Goal: Task Accomplishment & Management: Manage account settings

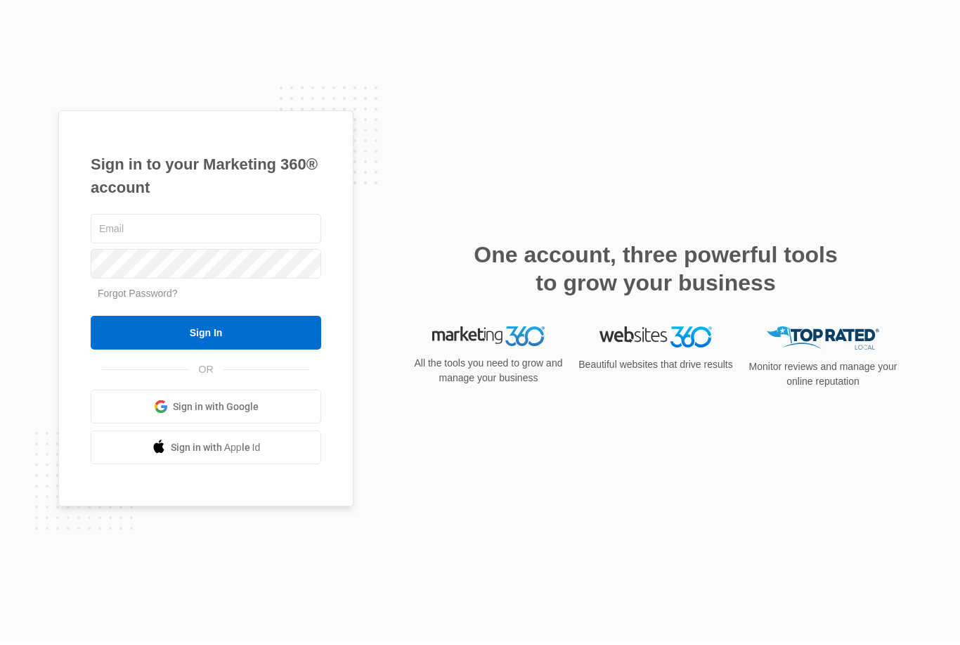
scroll to position [4, 0]
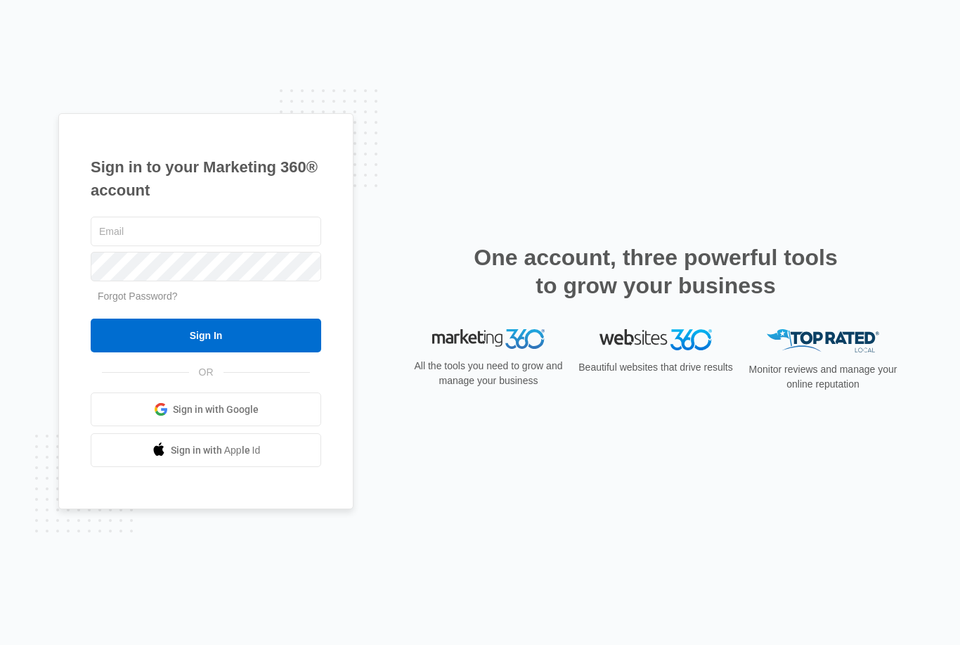
click at [891, 401] on div "Monitor reviews and manage your online reputation" at bounding box center [823, 365] width 157 height 72
type input "[EMAIL_ADDRESS][DOMAIN_NAME]"
click at [206, 352] on input "Sign In" at bounding box center [206, 336] width 231 height 34
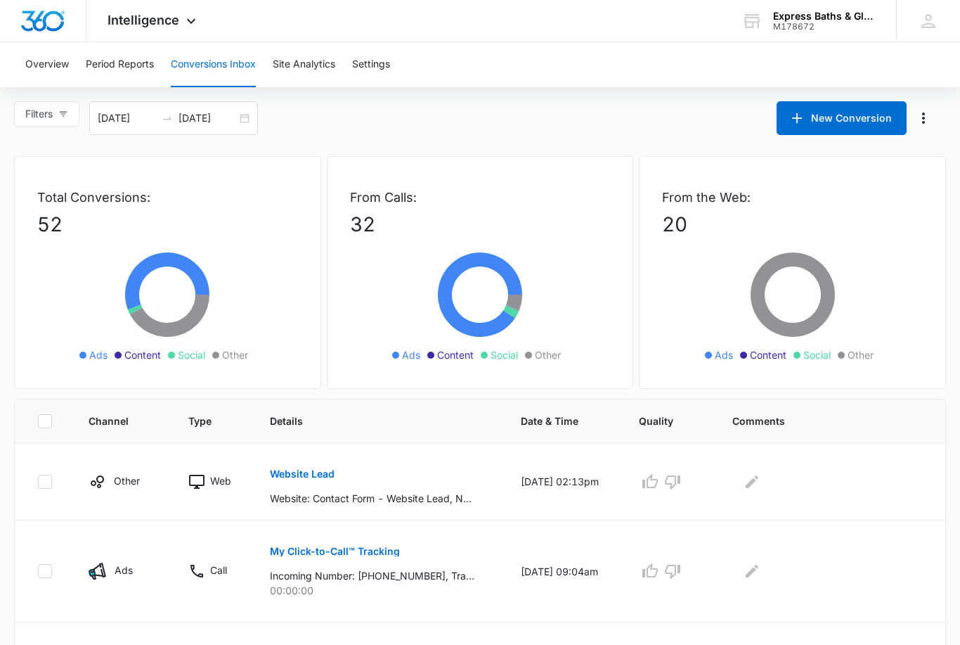
click at [386, 499] on p "Website: Contact Form - Website Lead, Name: [PERSON_NAME], Email: [EMAIL_ADDRES…" at bounding box center [372, 498] width 205 height 15
click at [373, 496] on p "Website: Contact Form - Website Lead, Name: [PERSON_NAME], Email: [EMAIL_ADDRES…" at bounding box center [372, 498] width 205 height 15
click at [189, 475] on icon at bounding box center [196, 482] width 15 height 14
click at [355, 494] on p "Website: Contact Form - Website Lead, Name: [PERSON_NAME], Email: [EMAIL_ADDRES…" at bounding box center [372, 498] width 205 height 15
click at [353, 497] on p "Website: Contact Form - Website Lead, Name: [PERSON_NAME], Email: [EMAIL_ADDRES…" at bounding box center [372, 498] width 205 height 15
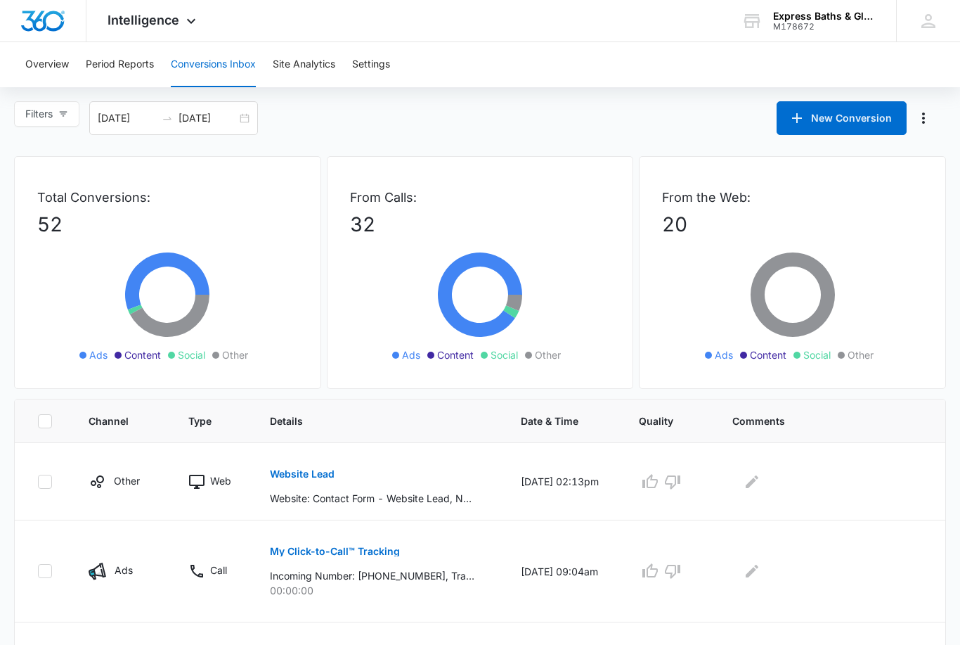
click at [40, 6] on div at bounding box center [43, 20] width 86 height 41
click at [43, 16] on img "Dashboard" at bounding box center [42, 21] width 45 height 21
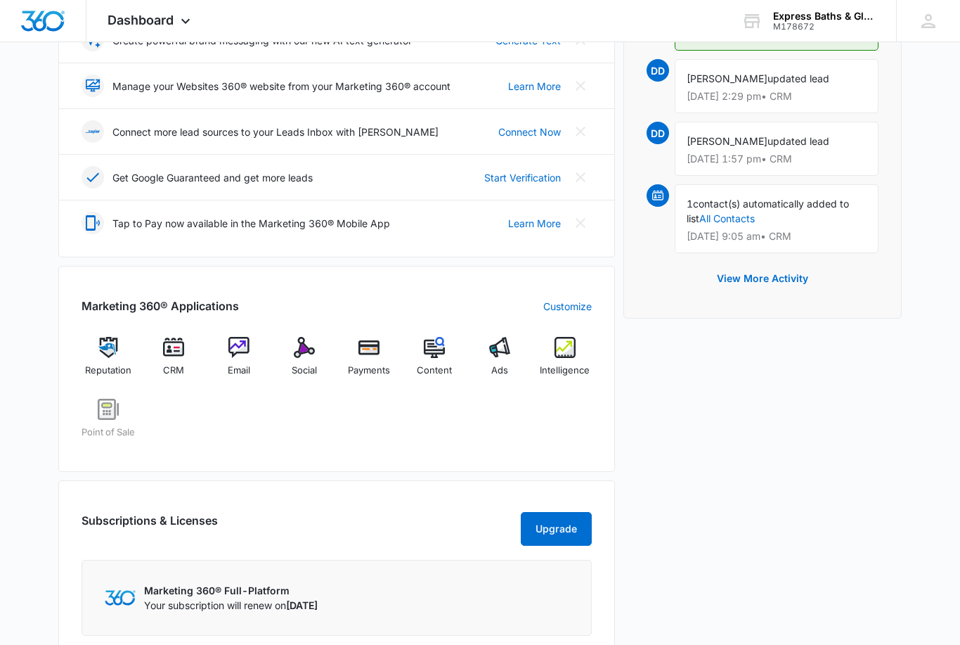
scroll to position [323, 0]
click at [169, 353] on img at bounding box center [173, 347] width 21 height 21
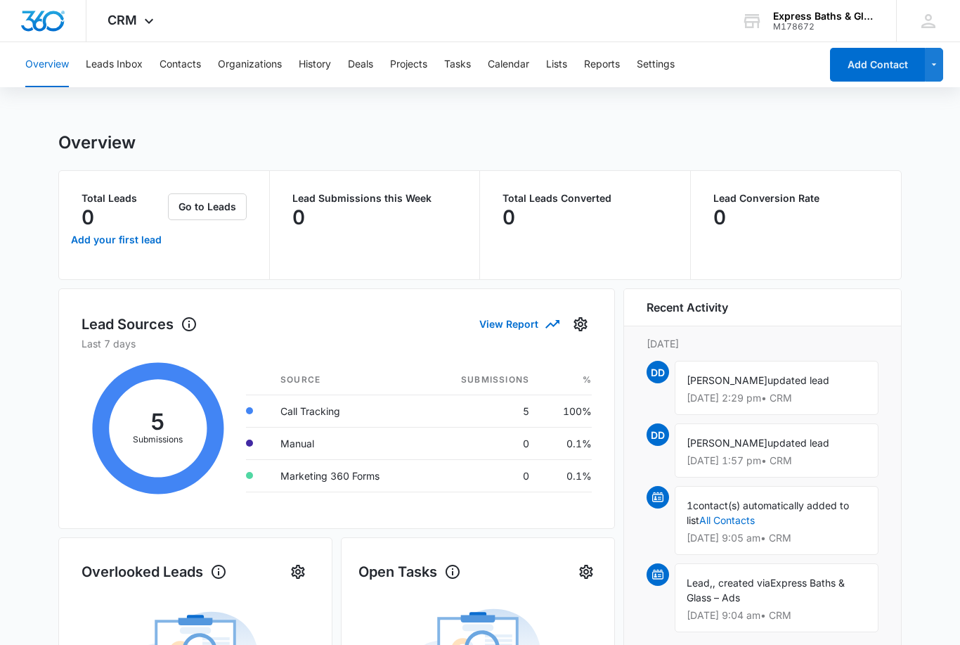
click at [115, 56] on button "Leads Inbox" at bounding box center [114, 64] width 57 height 45
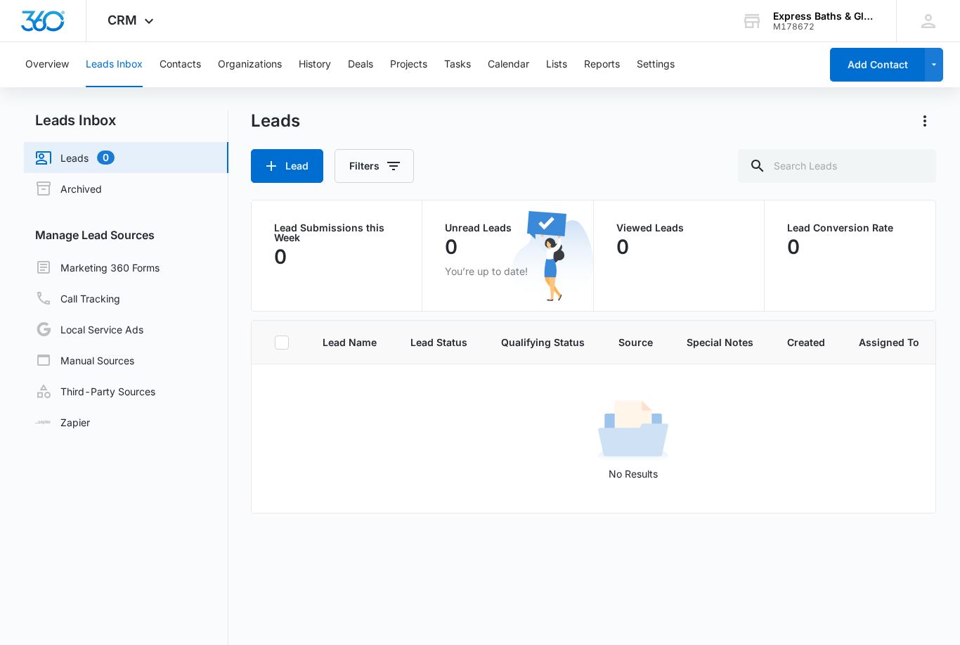
click at [37, 57] on button "Overview" at bounding box center [47, 64] width 44 height 45
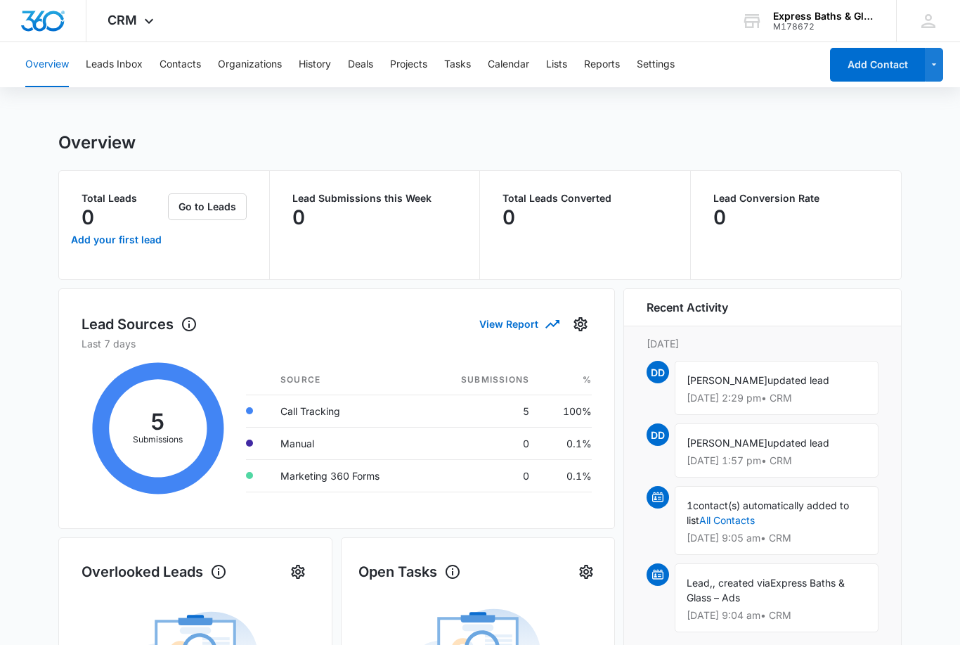
click at [112, 65] on button "Leads Inbox" at bounding box center [114, 64] width 57 height 45
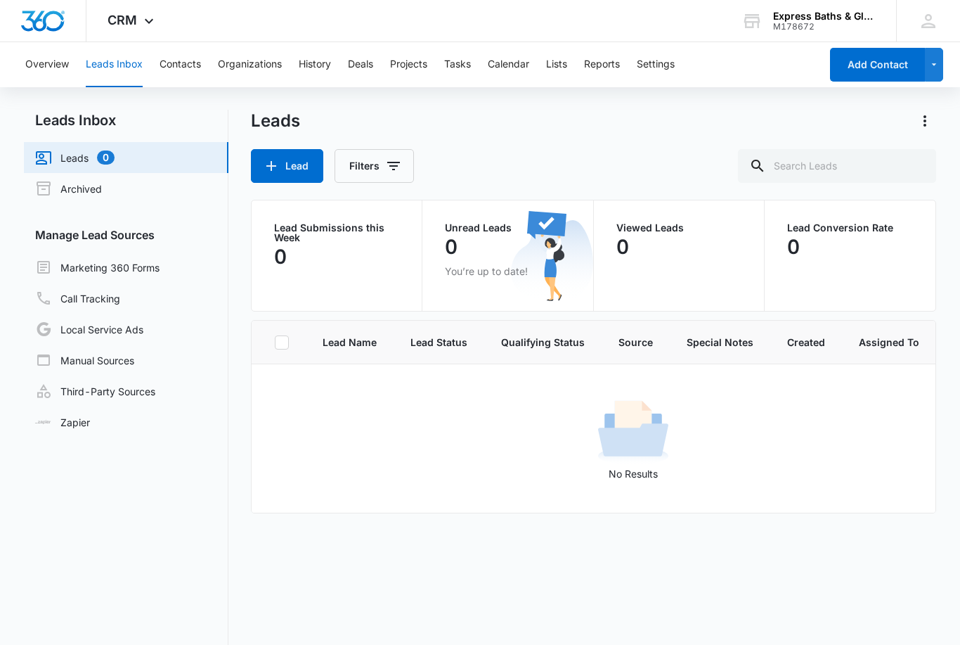
click at [174, 64] on button "Contacts" at bounding box center [180, 64] width 41 height 45
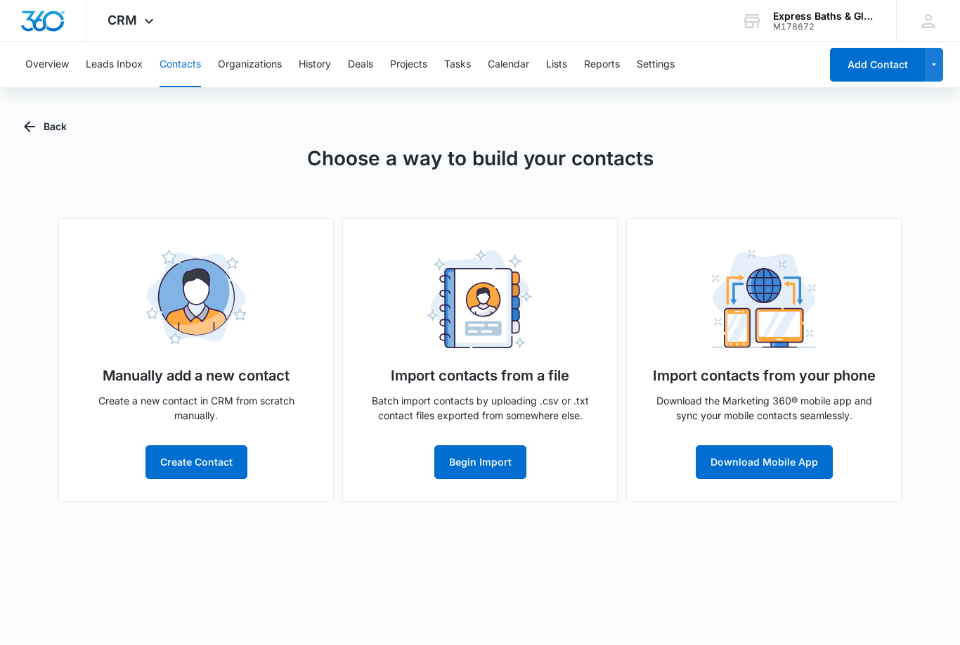
click at [236, 58] on button "Organizations" at bounding box center [250, 64] width 64 height 45
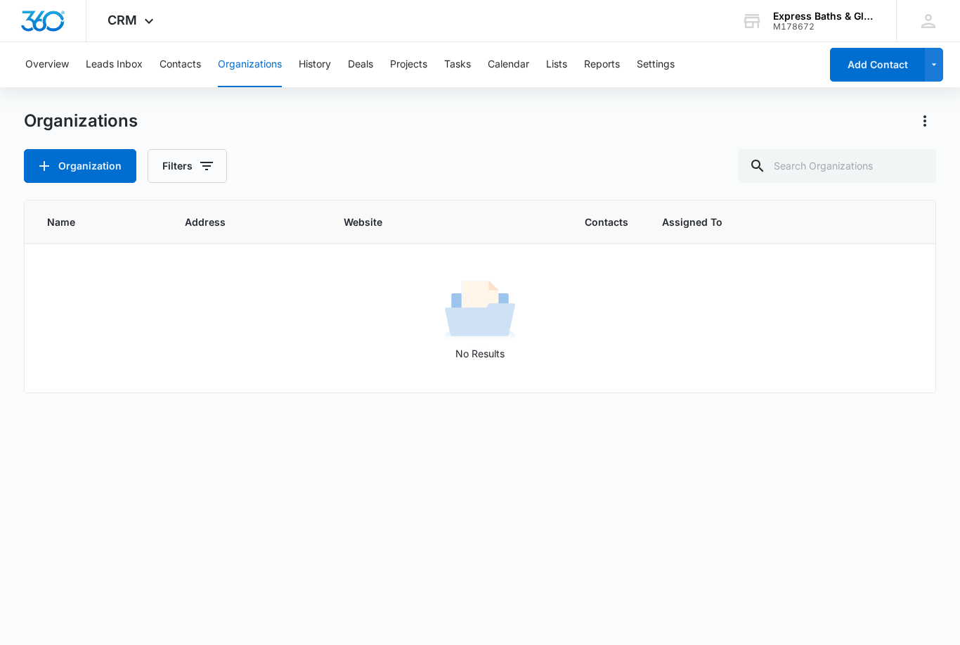
click at [310, 56] on button "History" at bounding box center [315, 64] width 32 height 45
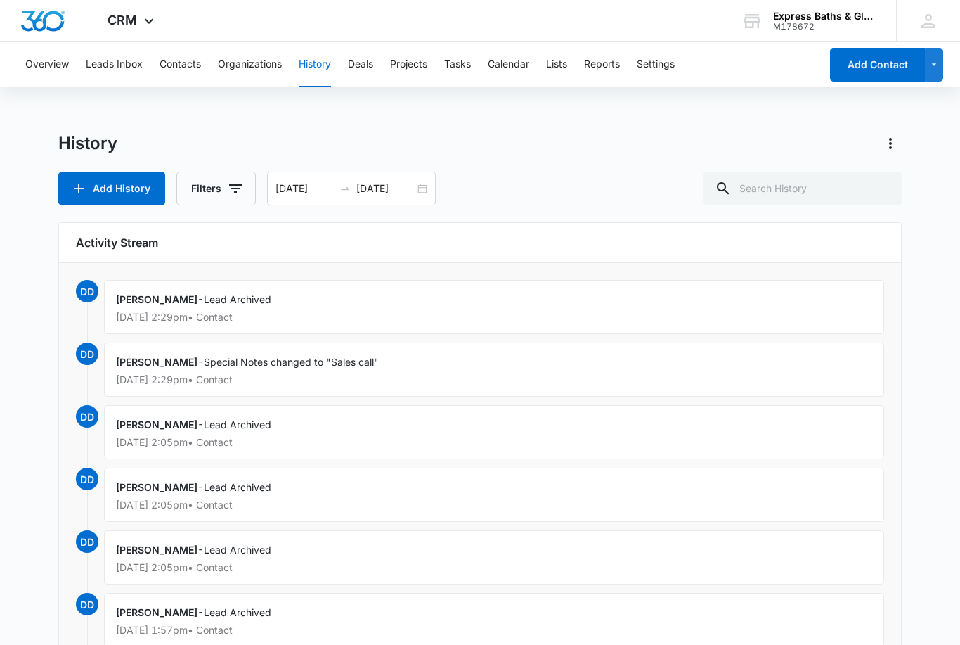
click at [108, 60] on button "Leads Inbox" at bounding box center [114, 64] width 57 height 45
